Goal: Entertainment & Leisure: Consume media (video, audio)

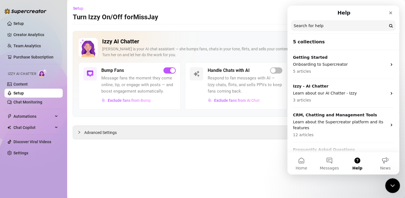
click at [390, 184] on icon "Close Intercom Messenger" at bounding box center [391, 185] width 7 height 7
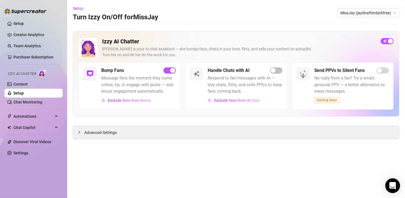
click at [393, 191] on div "Open Intercom Messenger" at bounding box center [392, 186] width 15 height 15
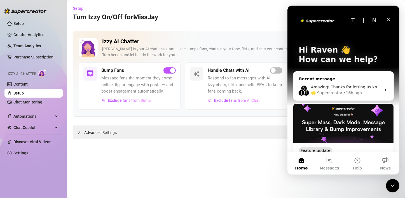
click at [340, 80] on div "N J T Amazing! Thanks for letting us know, I’ll review your bio now and make su…" at bounding box center [343, 90] width 100 height 21
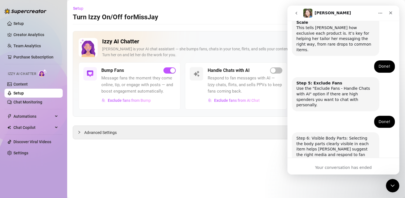
scroll to position [373, 0]
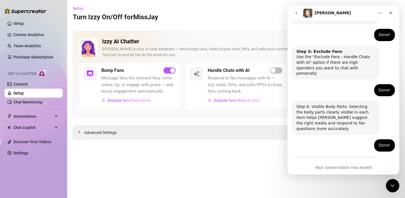
click at [380, 9] on button "Home" at bounding box center [380, 13] width 11 height 11
click at [266, 139] on div "Advanced Settings" at bounding box center [236, 133] width 327 height 14
click at [390, 188] on icon "Close Intercom Messenger" at bounding box center [391, 185] width 7 height 7
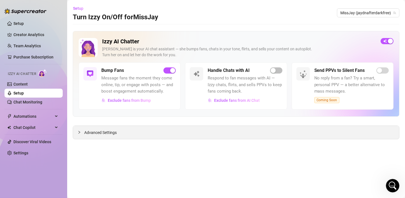
click at [90, 135] on span "Advanced Settings" at bounding box center [100, 133] width 32 height 6
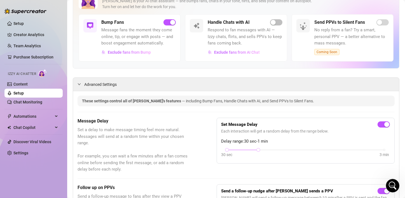
scroll to position [56, 0]
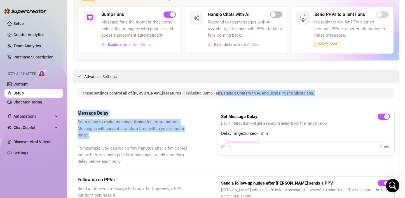
drag, startPoint x: 195, startPoint y: 100, endPoint x: 134, endPoint y: 137, distance: 71.2
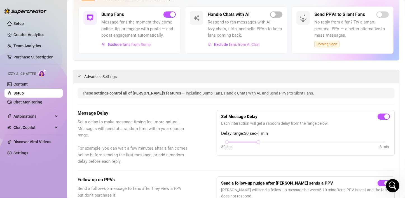
click at [204, 110] on div "Message Delay Set a delay to make message timing feel more natural. Messages wi…" at bounding box center [236, 137] width 317 height 55
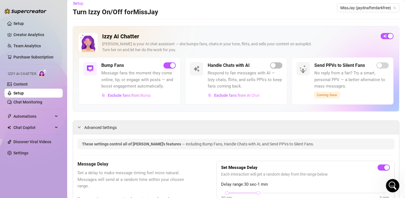
scroll to position [0, 0]
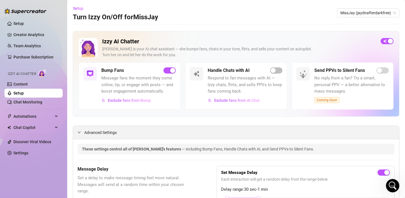
click at [91, 134] on span "Advanced Settings" at bounding box center [100, 133] width 32 height 6
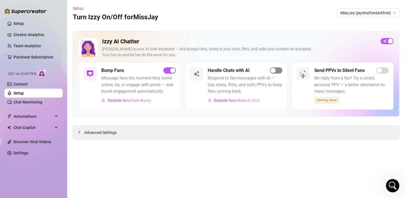
click at [274, 70] on div "button" at bounding box center [273, 70] width 5 height 5
click at [393, 187] on icon "Open Intercom Messenger" at bounding box center [391, 185] width 9 height 9
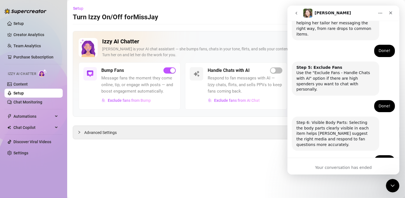
scroll to position [373, 0]
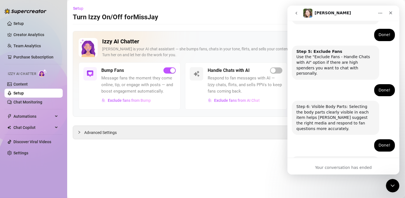
click at [296, 15] on icon "go back" at bounding box center [296, 13] width 4 height 4
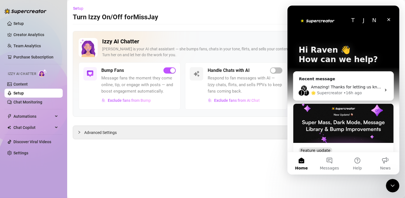
scroll to position [0, 0]
drag, startPoint x: 359, startPoint y: 17, endPoint x: 356, endPoint y: 20, distance: 4.4
click at [359, 18] on div "J" at bounding box center [363, 20] width 11 height 11
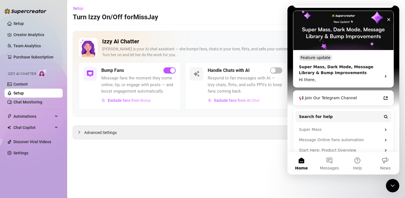
scroll to position [112, 0]
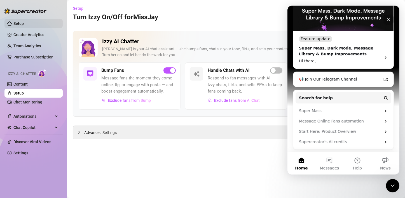
click at [21, 25] on link "Setup" at bounding box center [18, 23] width 10 height 4
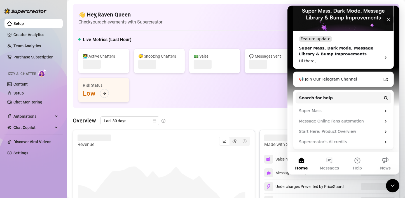
click at [264, 88] on div "👩‍💻 Active Chatters 😴 Snoozing Chatters 💵 Sales 💬 Messages Sent 📪 Unread Messag…" at bounding box center [235, 76] width 315 height 54
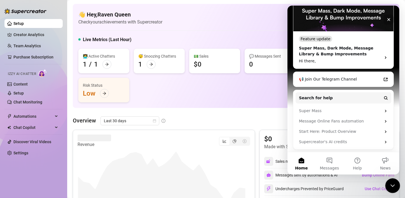
click at [396, 188] on div "Close Intercom Messenger" at bounding box center [391, 184] width 13 height 13
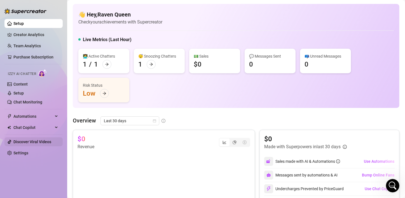
click at [23, 141] on link "Discover Viral Videos" at bounding box center [32, 142] width 38 height 4
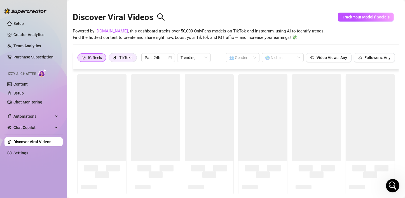
click at [115, 58] on icon "tik-tok" at bounding box center [115, 58] width 3 height 4
click at [110, 59] on input "TikToks" at bounding box center [110, 59] width 0 height 0
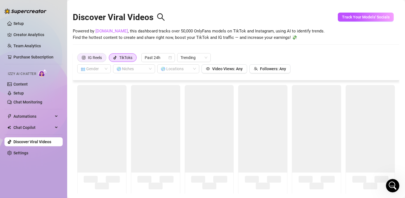
click at [96, 59] on div "IG Reels" at bounding box center [95, 57] width 14 height 8
click at [79, 59] on input "IG Reels" at bounding box center [79, 59] width 0 height 0
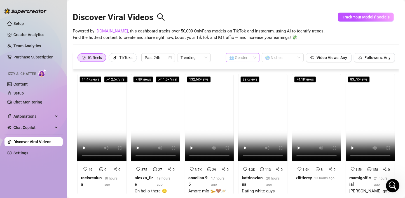
click at [242, 58] on input "search" at bounding box center [240, 57] width 22 height 8
click at [236, 68] on div "👩 [DEMOGRAPHIC_DATA]" at bounding box center [239, 69] width 25 height 6
click at [294, 59] on div "🌎 Niches" at bounding box center [283, 57] width 42 height 9
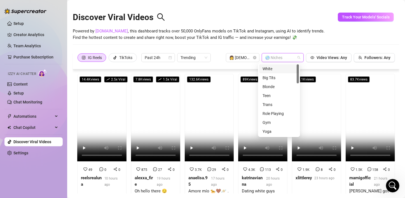
drag, startPoint x: 298, startPoint y: 75, endPoint x: 297, endPoint y: 44, distance: 30.8
click at [297, 44] on body "Setup Creator Analytics Team Analytics Purchase Subscription Izzy AI Chatter Co…" at bounding box center [202, 99] width 405 height 198
click at [293, 42] on div "Discover Viral Videos Powered by [DOMAIN_NAME] , this dashboard tracks over 50,…" at bounding box center [236, 28] width 327 height 48
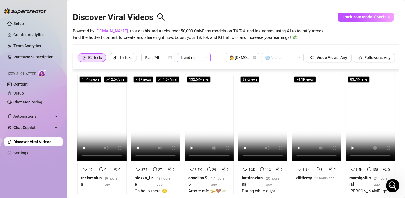
click at [201, 60] on span "Trending" at bounding box center [194, 57] width 27 height 8
click at [92, 120] on video at bounding box center [101, 118] width 49 height 88
click at [142, 113] on video at bounding box center [155, 118] width 49 height 88
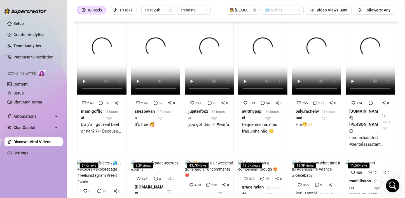
scroll to position [305, 0]
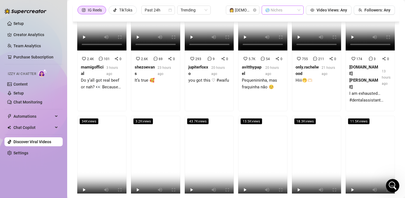
click at [292, 10] on div at bounding box center [280, 10] width 34 height 8
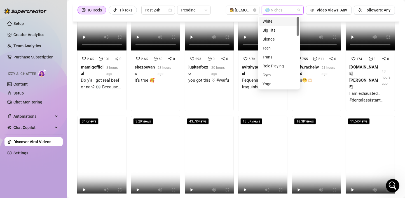
drag, startPoint x: 299, startPoint y: 25, endPoint x: 298, endPoint y: 31, distance: 6.2
click at [298, 31] on div "white big tits White Big Tits Blonde Teen Trans Role Playing Gym Yoga Cosplay G…" at bounding box center [279, 53] width 42 height 74
click at [275, 40] on div "Small Tits" at bounding box center [279, 40] width 33 height 6
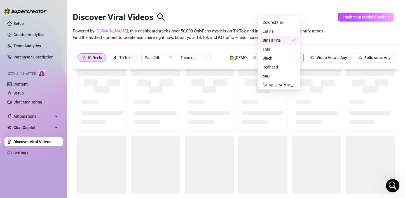
scroll to position [0, 0]
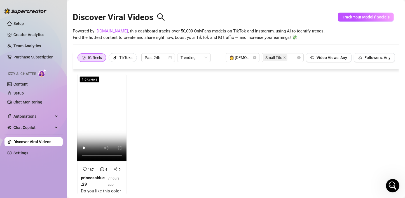
click at [241, 15] on div "Discover Viral Videos" at bounding box center [236, 16] width 327 height 24
click at [103, 125] on video at bounding box center [101, 118] width 49 height 88
click at [283, 59] on icon "close" at bounding box center [284, 57] width 3 height 3
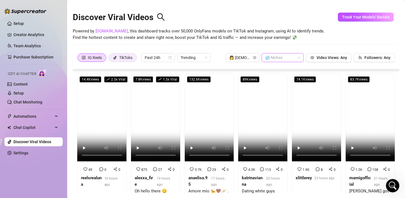
click at [125, 58] on div "TikToks" at bounding box center [125, 57] width 13 height 8
click at [110, 59] on input "TikToks" at bounding box center [110, 59] width 0 height 0
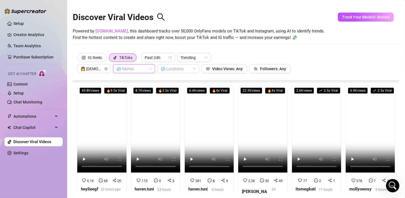
click at [148, 68] on div "🌎 Niches" at bounding box center [134, 68] width 42 height 9
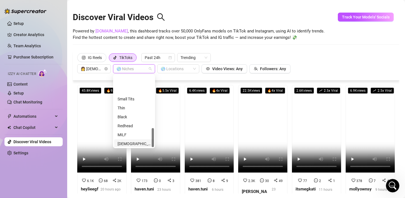
scroll to position [197, 0]
click at [189, 44] on div "Discover Viral Videos Powered by [DOMAIN_NAME] , this dashboard tracks over 50,…" at bounding box center [236, 28] width 327 height 48
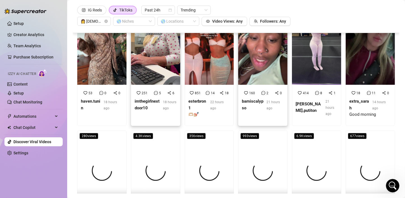
scroll to position [1316, 0]
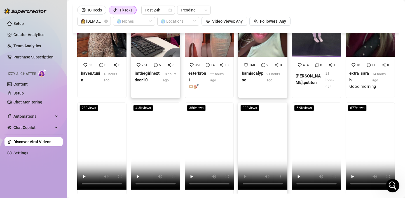
click at [251, 121] on video at bounding box center [262, 146] width 49 height 88
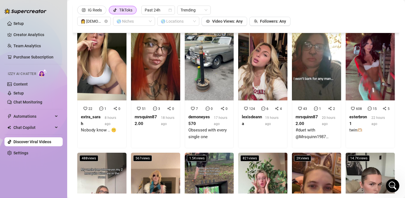
scroll to position [1819, 0]
